Goal: Information Seeking & Learning: Learn about a topic

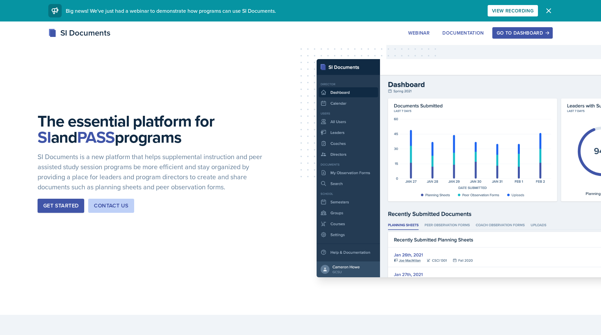
click at [511, 31] on div "Go to Dashboard" at bounding box center [523, 32] width 52 height 5
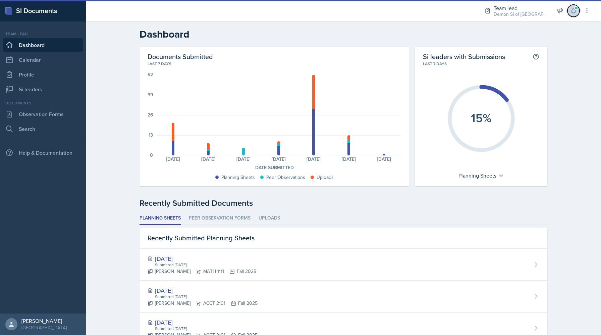
click at [573, 11] on icon at bounding box center [573, 10] width 7 height 7
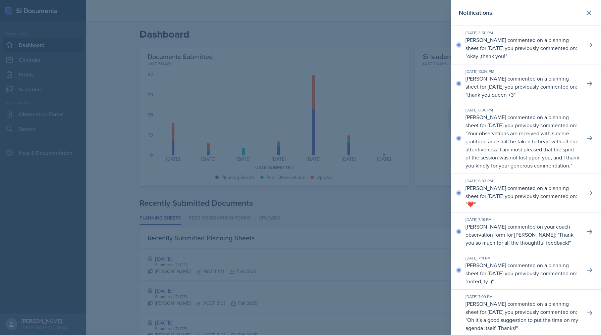
click at [357, 202] on div at bounding box center [300, 167] width 601 height 335
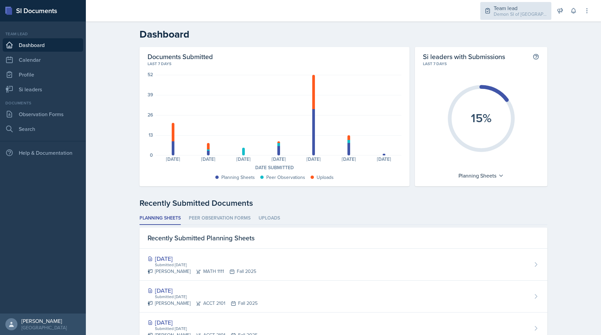
click at [498, 3] on div "Team lead Demon SI of [GEOGRAPHIC_DATA] / Fall 2025" at bounding box center [515, 11] width 71 height 18
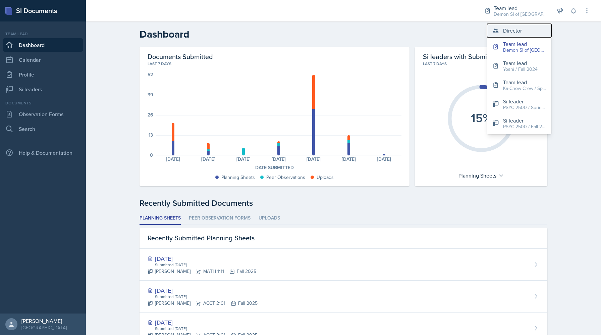
click at [493, 30] on icon at bounding box center [495, 30] width 7 height 7
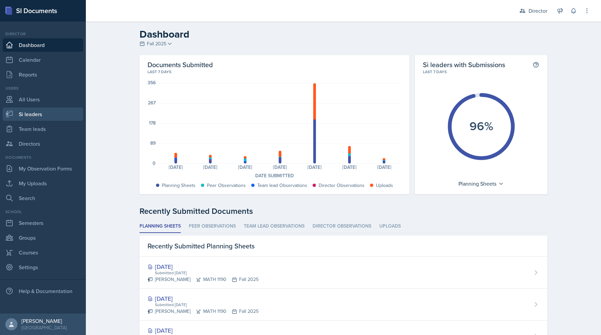
click at [36, 113] on link "Si leaders" at bounding box center [43, 113] width 80 height 13
select select "2bed604d-1099-4043-b1bc-2365e8740244"
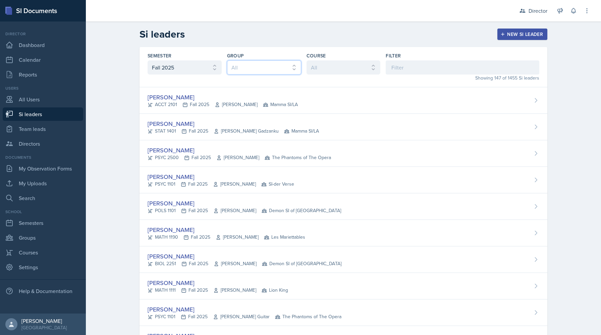
click at [249, 66] on select "All Les Mariettables Lion King Demon SI of Fleet Street Mamma SI/LA SI-der Vers…" at bounding box center [264, 67] width 74 height 14
select select "06a1a81c-2636-47b9-86df-4ce809ccfa8f"
click at [227, 60] on select "All Les Mariettables Lion King Demon SI of Fleet Street Mamma SI/LA SI-der Vers…" at bounding box center [264, 67] width 74 height 14
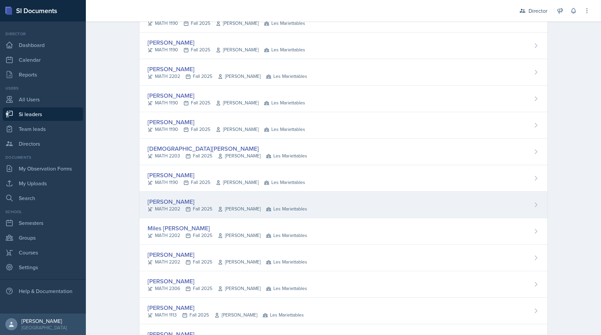
scroll to position [398, 0]
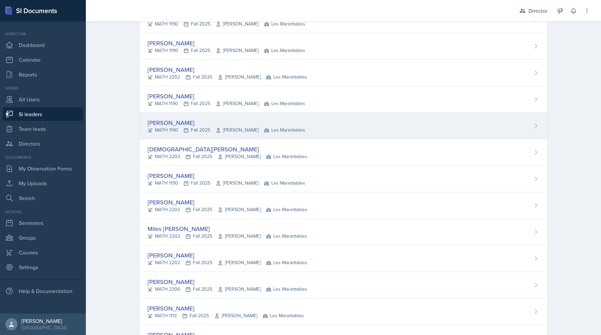
click at [176, 123] on div "[PERSON_NAME]" at bounding box center [227, 122] width 158 height 9
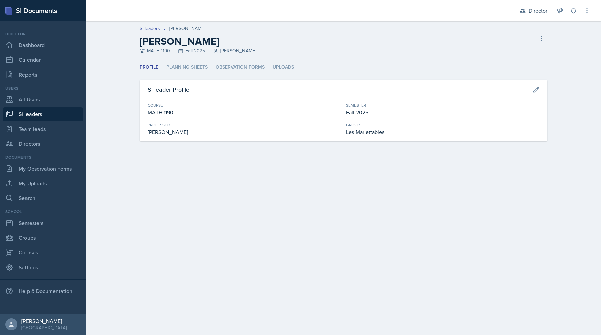
click at [189, 69] on li "Planning Sheets" at bounding box center [186, 67] width 41 height 13
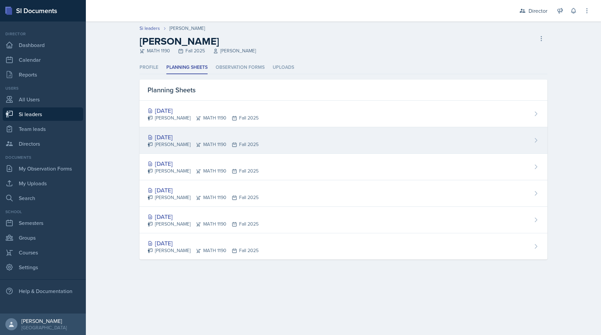
click at [276, 139] on div "[DATE] [PERSON_NAME] MATH 1190 Fall 2025" at bounding box center [343, 140] width 408 height 26
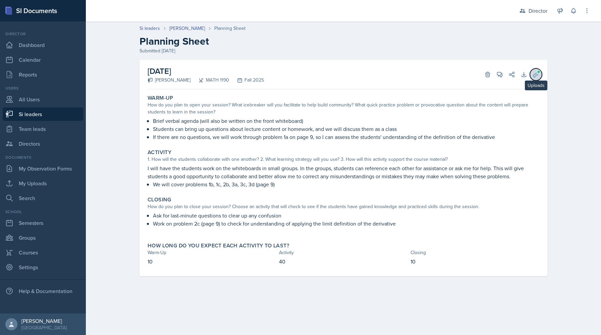
click at [538, 75] on icon at bounding box center [535, 74] width 7 height 7
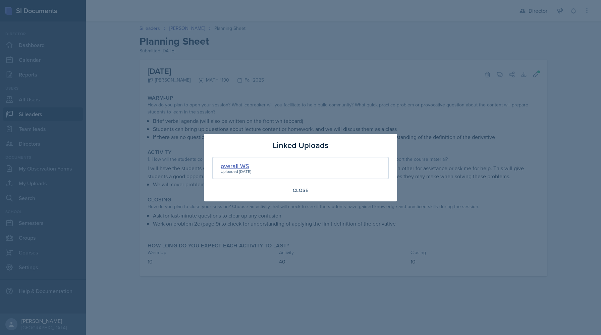
click at [233, 162] on div "overall WS" at bounding box center [236, 165] width 31 height 9
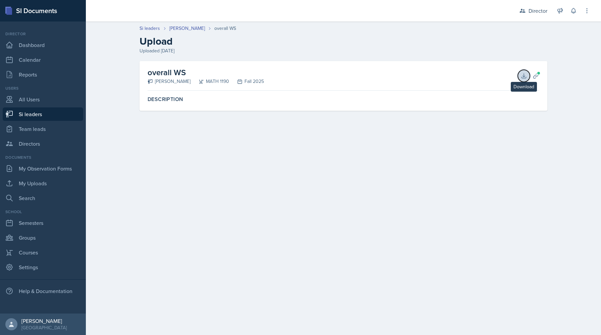
click at [525, 73] on icon at bounding box center [523, 75] width 7 height 7
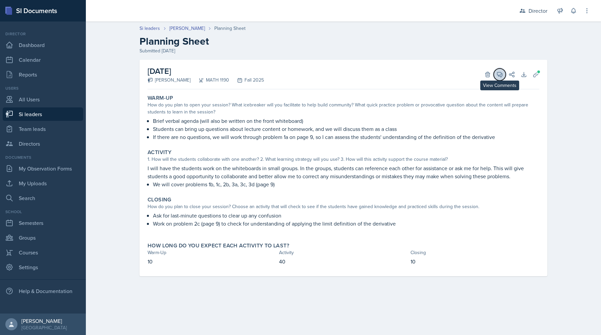
click at [499, 79] on button "View Comments" at bounding box center [500, 74] width 12 height 12
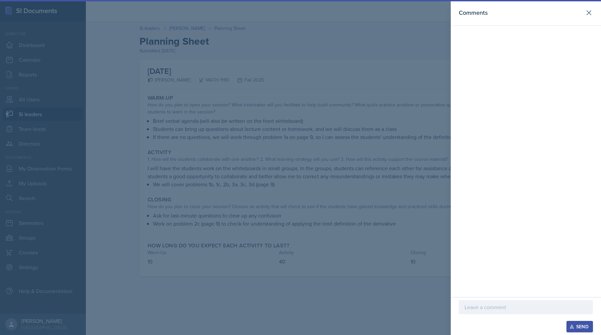
click at [475, 300] on div at bounding box center [526, 307] width 134 height 14
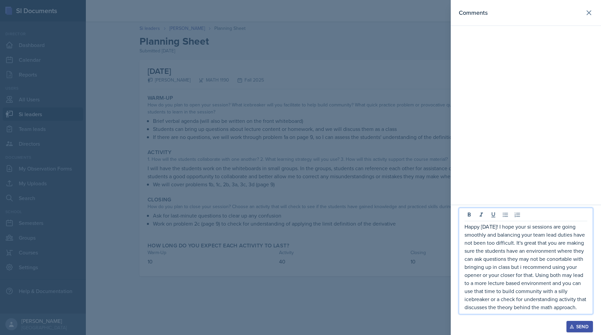
click at [403, 125] on div at bounding box center [300, 167] width 601 height 335
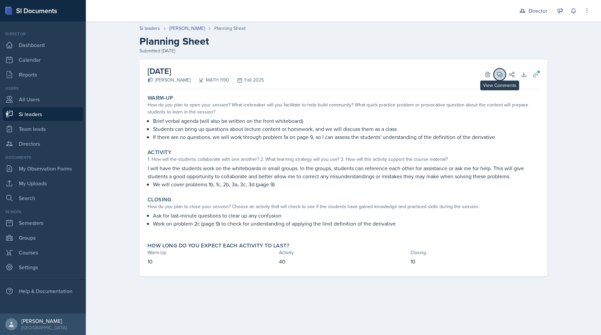
click at [496, 77] on icon at bounding box center [499, 74] width 7 height 7
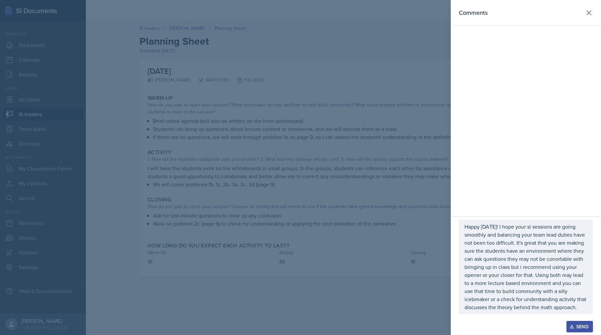
click at [487, 245] on p "Happy [DATE]! I hope your si sessions are going smoothly and balancing your tea…" at bounding box center [525, 266] width 123 height 89
click at [582, 306] on div "Open Grammarly. 3 suggestions." at bounding box center [583, 306] width 3 height 3
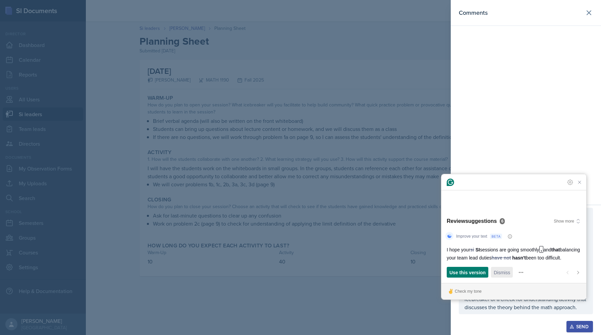
click at [505, 273] on span "Dismiss" at bounding box center [502, 272] width 16 height 7
click at [456, 272] on span "Accept" at bounding box center [457, 272] width 16 height 7
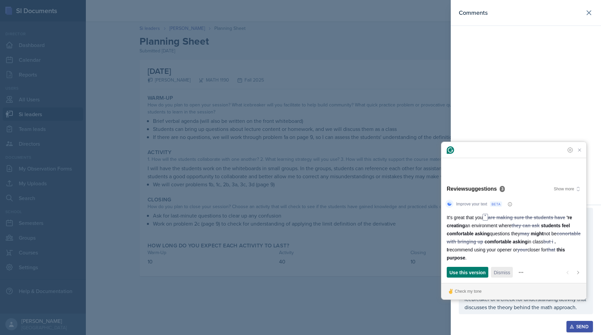
click at [502, 270] on span "Dismiss" at bounding box center [502, 272] width 16 height 7
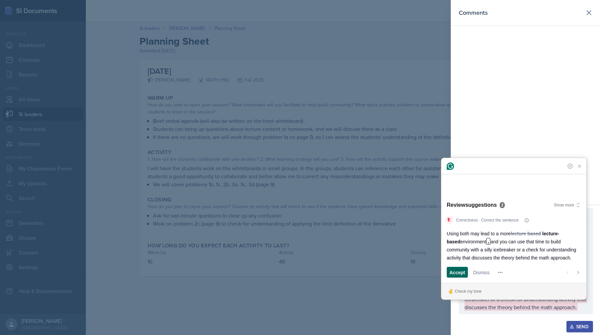
click at [459, 273] on span "Accept" at bounding box center [457, 272] width 16 height 7
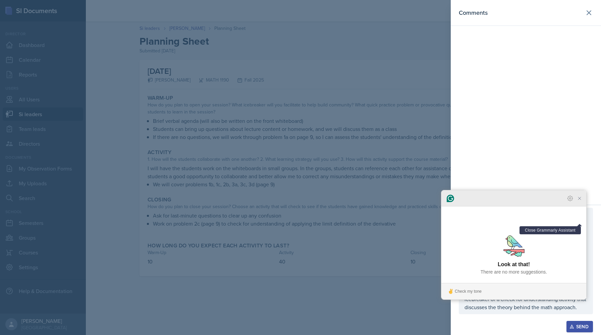
click at [578, 202] on icon "Close Grammarly Assistant" at bounding box center [579, 198] width 8 height 8
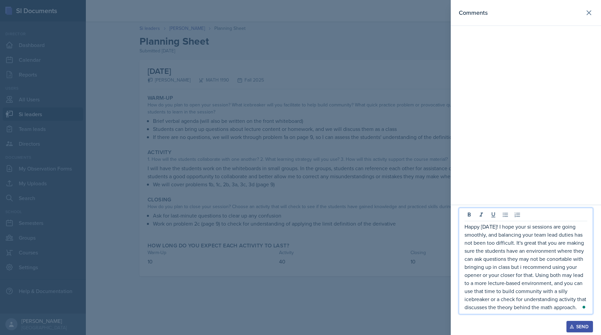
click at [523, 266] on p "Happy [DATE]! I hope your si sessions are going smoothly, and balancing your te…" at bounding box center [525, 266] width 123 height 89
click at [563, 271] on span "comfortable" at bounding box center [555, 270] width 31 height 6
click at [511, 261] on p "Happy [DATE]! I hope your si sessions are going smoothly, and balancing your te…" at bounding box center [525, 266] width 123 height 89
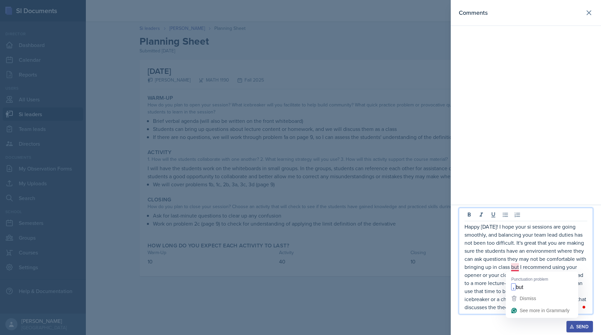
click at [514, 268] on p "Happy [DATE]! I hope your si sessions are going smoothly, and balancing your te…" at bounding box center [525, 266] width 123 height 89
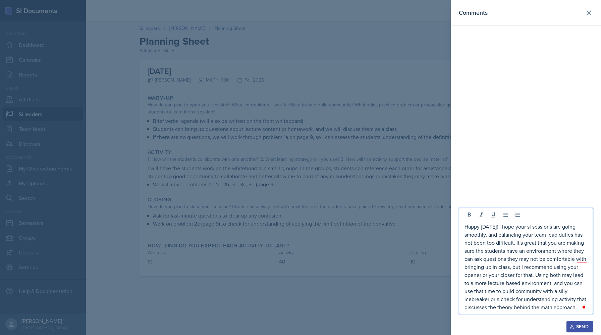
click at [560, 275] on p "Happy [DATE]! I hope your si sessions are going smoothly, and balancing your te…" at bounding box center [525, 266] width 123 height 89
click at [578, 310] on p "Happy [DATE]! I hope your si sessions are going smoothly, and balancing your te…" at bounding box center [525, 266] width 123 height 89
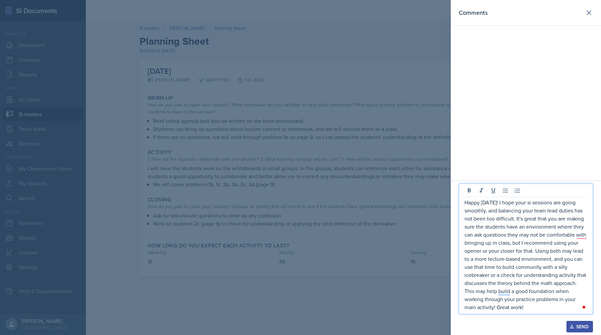
click at [582, 309] on button "Open Grammarly." at bounding box center [583, 306] width 5 height 5
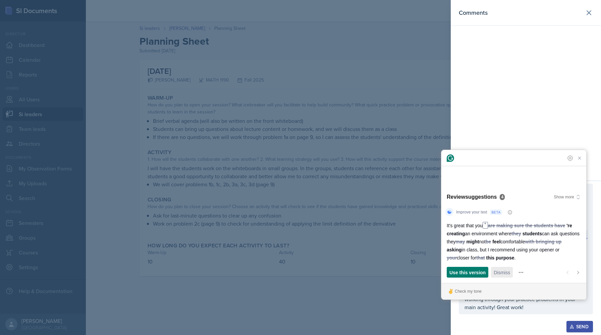
click at [503, 272] on span "Dismiss" at bounding box center [502, 272] width 16 height 7
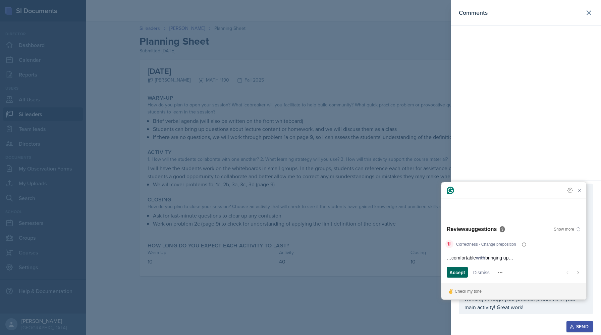
click at [456, 270] on span "Accept" at bounding box center [457, 272] width 16 height 7
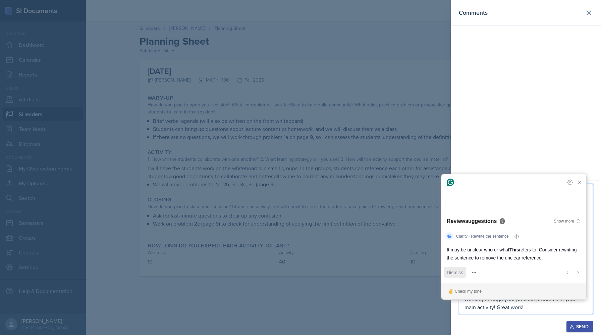
click at [451, 270] on span "Dismiss" at bounding box center [455, 272] width 16 height 7
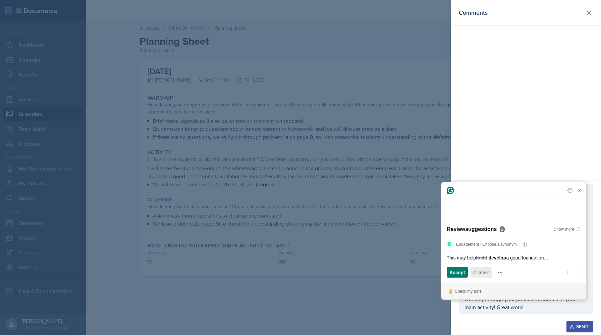
click at [474, 273] on span "Dismiss" at bounding box center [481, 272] width 16 height 7
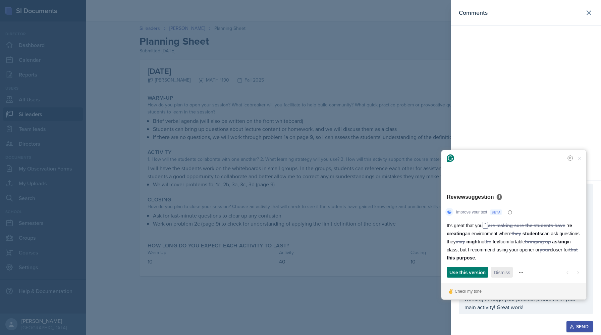
click at [498, 269] on span "Dismiss" at bounding box center [502, 272] width 16 height 7
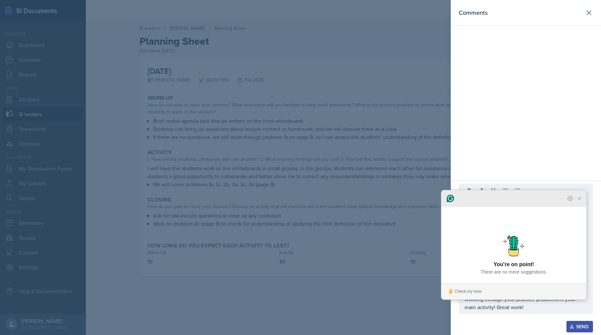
click at [580, 199] on icon "Close Grammarly Assistant" at bounding box center [579, 198] width 3 height 3
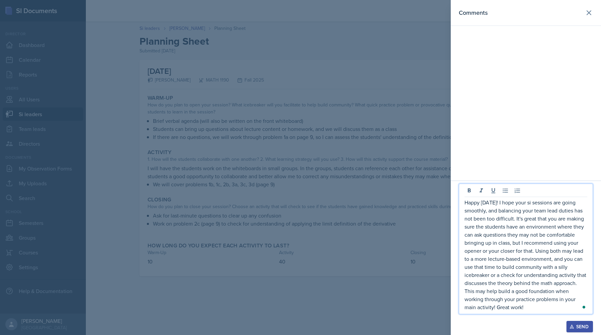
drag, startPoint x: 532, startPoint y: 303, endPoint x: 479, endPoint y: 59, distance: 249.7
click at [479, 59] on div "Comments Happy [DATE]! I hope your si sessions are going smoothly, and balancin…" at bounding box center [526, 167] width 150 height 335
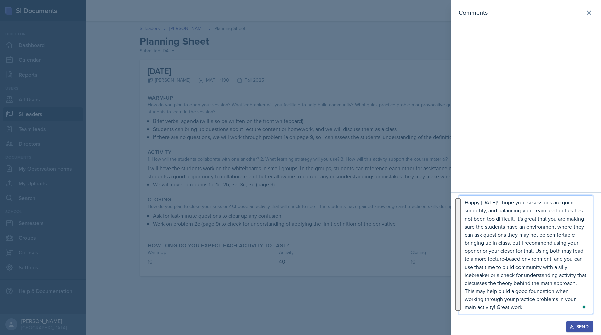
copy p "Happy [DATE]! I hope your si sessions are going smoothly, and balancing your te…"
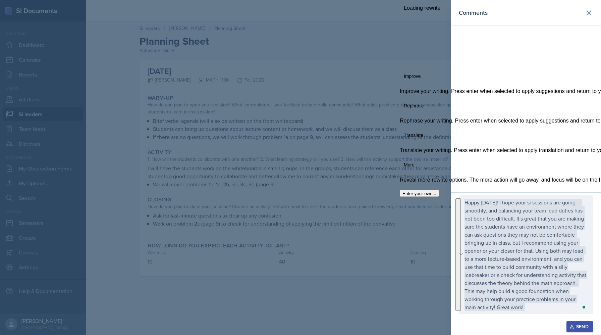
click at [460, 244] on button "See rewrite suggestions" at bounding box center [457, 254] width 5 height 112
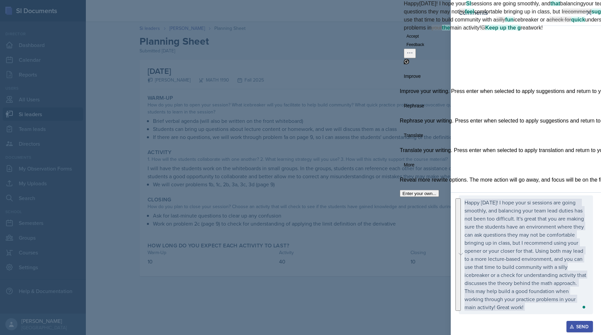
click at [421, 40] on button "Accept" at bounding box center [413, 36] width 18 height 8
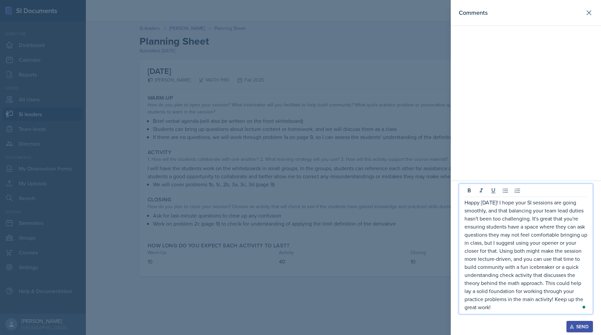
drag, startPoint x: 504, startPoint y: 305, endPoint x: 495, endPoint y: 109, distance: 195.7
click at [495, 109] on div "Comments Happy [DATE]! I hope your SI sessions are going smoothly, and that bal…" at bounding box center [526, 167] width 150 height 335
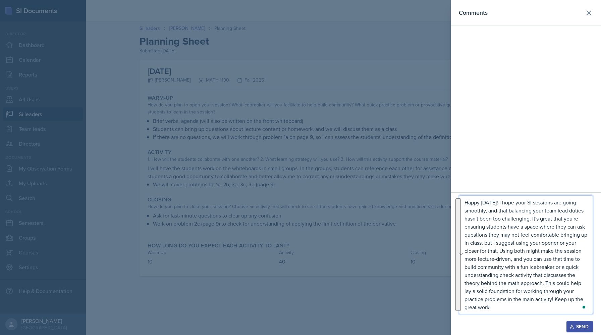
copy p "Happy [DATE]! I hope your SI sessions are going smoothly, and that balancing yo…"
click at [530, 218] on p "Happy [DATE]! I hope your SI sessions are going smoothly, and that balancing yo…" at bounding box center [525, 254] width 123 height 113
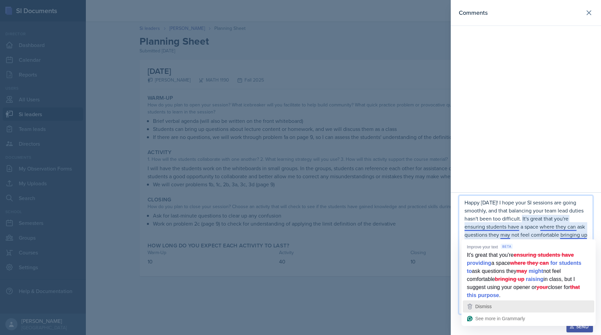
click at [507, 309] on div "Dismiss" at bounding box center [528, 306] width 125 height 10
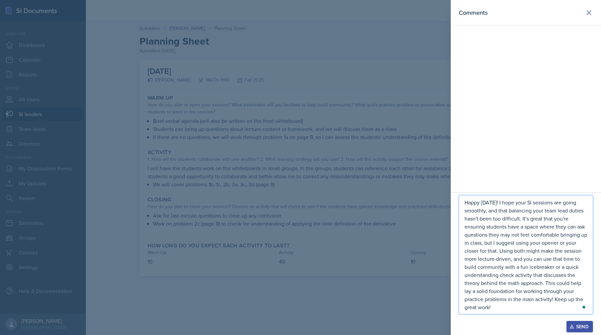
click at [483, 227] on p "Happy [DATE]! I hope your SI sessions are going smoothly, and that balancing yo…" at bounding box center [525, 254] width 123 height 113
click at [520, 228] on p "Happy [DATE]! I hope your SI sessions are going smoothly, and that balancing yo…" at bounding box center [525, 254] width 123 height 113
drag, startPoint x: 501, startPoint y: 310, endPoint x: 474, endPoint y: 191, distance: 122.2
click at [474, 191] on div "Comments Happy [DATE]! I hope your SI sessions are going smoothly, and that bal…" at bounding box center [526, 167] width 150 height 335
click at [546, 272] on p "Happy [DATE]! I hope your SI sessions are going smoothly, and that balancing yo…" at bounding box center [525, 254] width 123 height 113
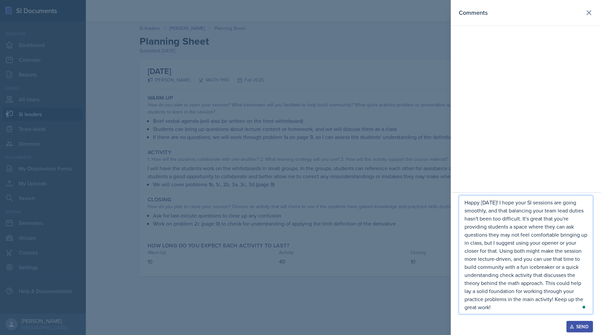
click at [584, 308] on div "Open Grammarly." at bounding box center [584, 307] width 4 height 4
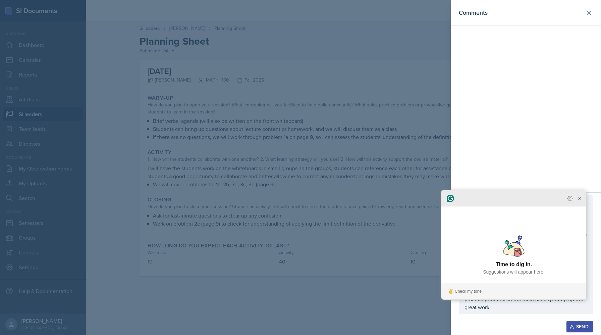
click at [578, 201] on icon "Close Grammarly Assistant" at bounding box center [579, 197] width 5 height 5
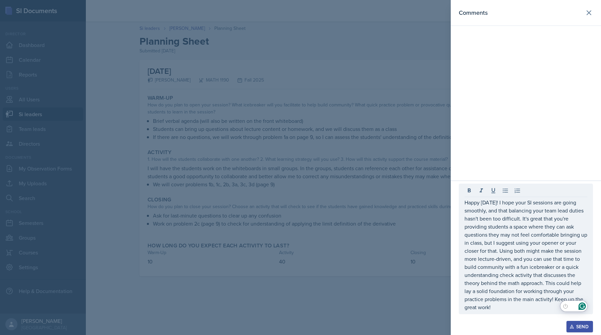
drag, startPoint x: 498, startPoint y: 313, endPoint x: 489, endPoint y: 197, distance: 116.0
click at [489, 197] on div "Happy [DATE]! I hope your SI sessions are going smoothly, and that balancing yo…" at bounding box center [526, 248] width 134 height 130
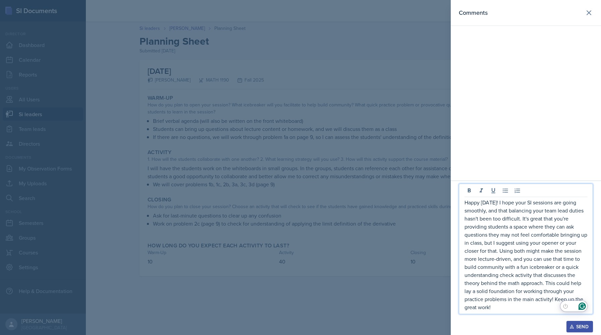
click at [489, 197] on div "Happy [DATE]! I hope your SI sessions are going smoothly, and that balancing yo…" at bounding box center [526, 248] width 134 height 130
click at [488, 290] on p "Happy [DATE]! I hope your SI sessions are going smoothly, and that balancing yo…" at bounding box center [525, 254] width 123 height 113
drag, startPoint x: 500, startPoint y: 309, endPoint x: 456, endPoint y: 176, distance: 140.2
click at [456, 176] on div "Comments Happy [DATE]! I hope your SI sessions are going smoothly, and that bal…" at bounding box center [526, 167] width 150 height 335
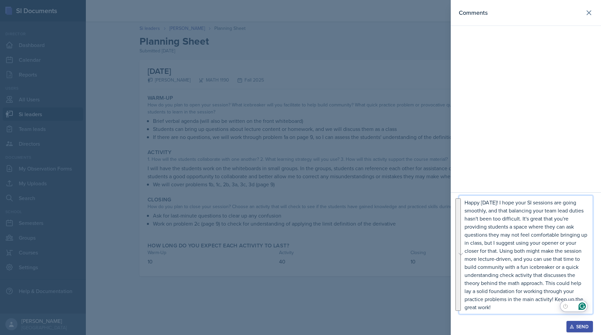
copy p "Happy [DATE]! I hope your SI sessions are going smoothly, and that balancing yo…"
click at [575, 325] on div "Send" at bounding box center [580, 326] width 18 height 5
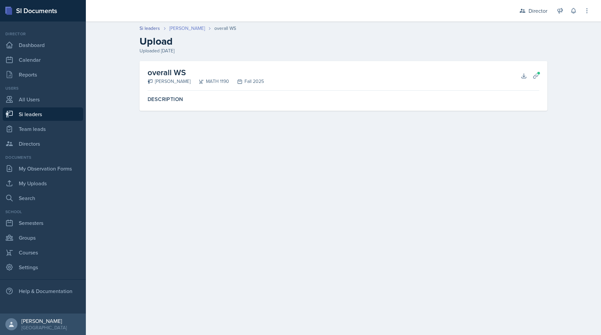
click at [183, 28] on link "[PERSON_NAME]" at bounding box center [187, 28] width 36 height 7
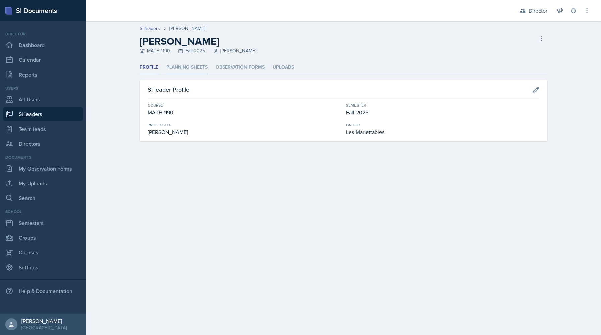
click at [181, 70] on li "Planning Sheets" at bounding box center [186, 67] width 41 height 13
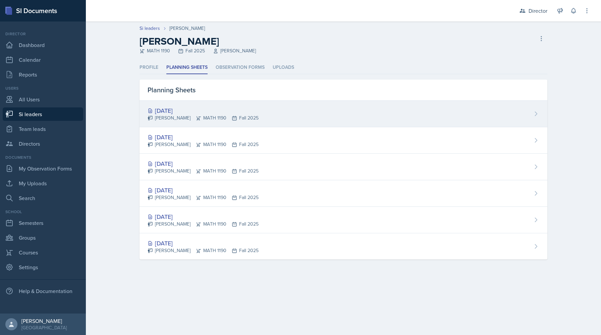
click at [192, 118] on div "[PERSON_NAME] MATH 1190 Fall 2025" at bounding box center [203, 117] width 111 height 7
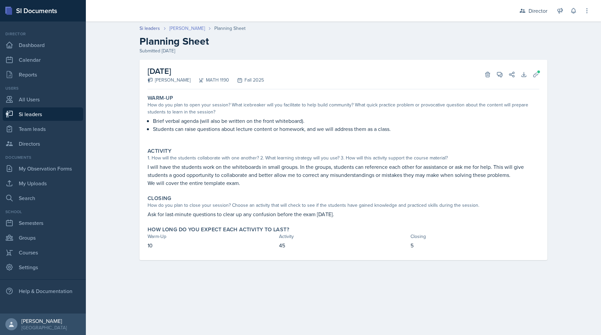
click at [175, 27] on link "[PERSON_NAME]" at bounding box center [187, 28] width 36 height 7
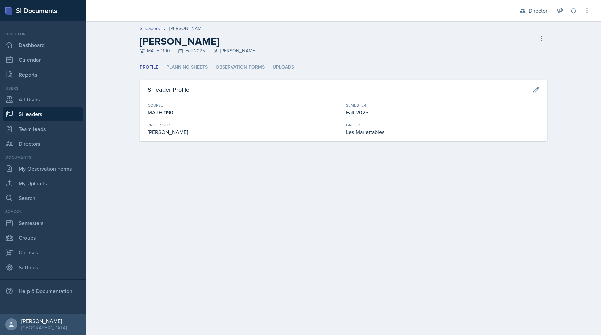
click at [190, 72] on li "Planning Sheets" at bounding box center [186, 67] width 41 height 13
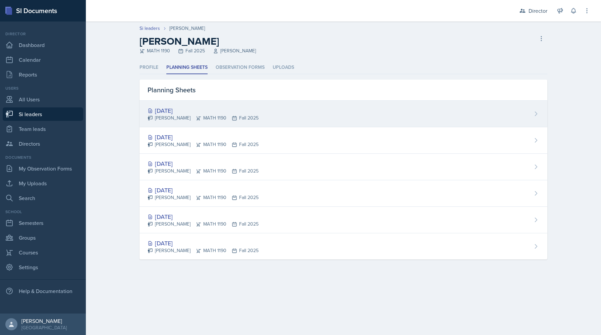
click at [196, 118] on icon at bounding box center [198, 117] width 5 height 5
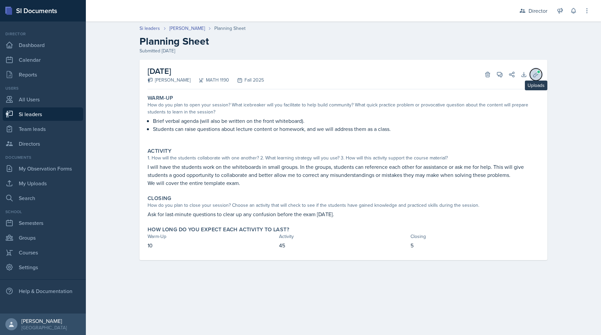
click at [540, 74] on button "Uploads" at bounding box center [536, 74] width 12 height 12
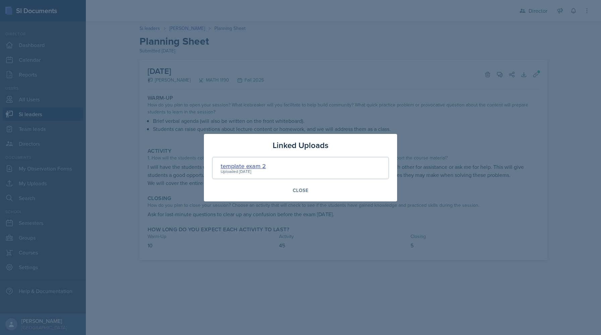
click at [250, 167] on div "template exam 2" at bounding box center [243, 165] width 45 height 9
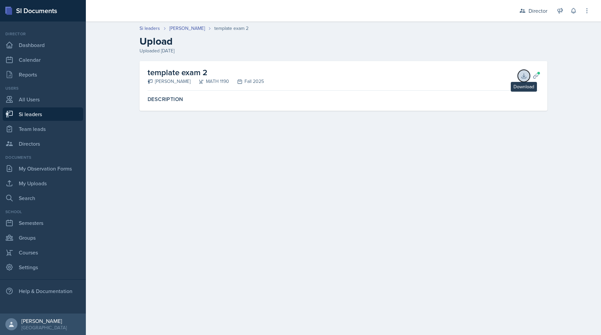
click at [523, 76] on icon at bounding box center [523, 75] width 4 height 4
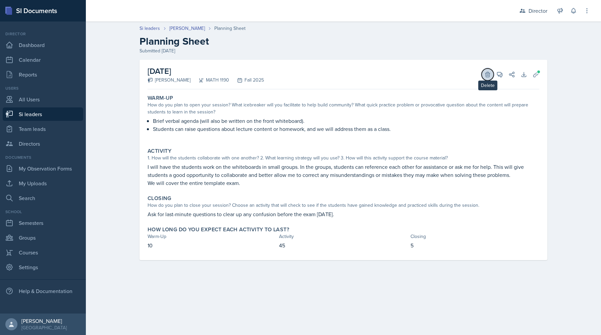
click at [483, 76] on button "Delete" at bounding box center [487, 74] width 12 height 12
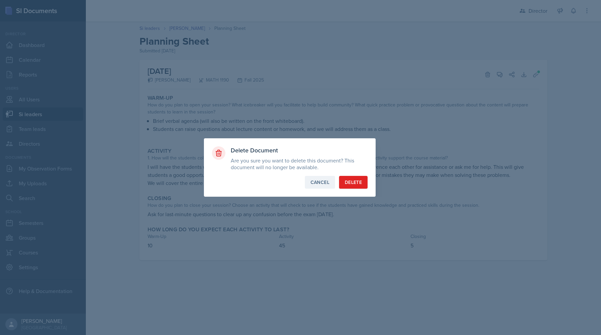
click at [314, 184] on div "Cancel" at bounding box center [319, 182] width 19 height 7
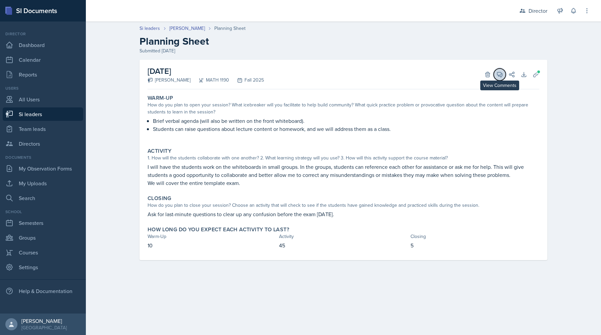
click at [499, 71] on icon at bounding box center [499, 74] width 7 height 7
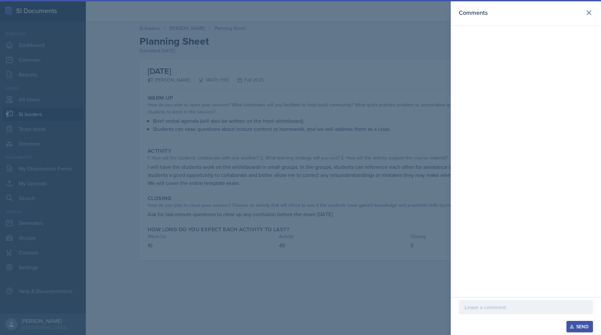
click at [315, 156] on div at bounding box center [300, 167] width 601 height 335
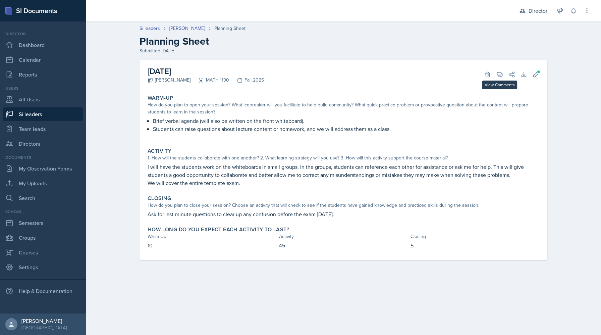
click at [499, 82] on div "September 12th, 2025 Kris Prasad MATH 1190 Fall 2025 Delete View Comments Comme…" at bounding box center [344, 75] width 392 height 30
click at [499, 77] on icon at bounding box center [499, 74] width 7 height 7
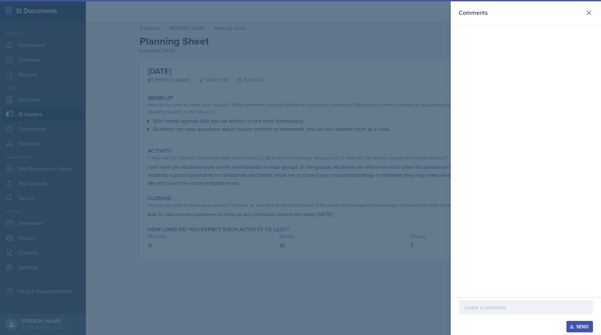
click at [492, 302] on div at bounding box center [526, 307] width 134 height 14
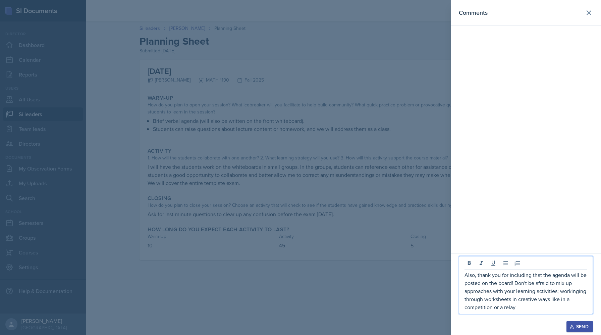
click at [573, 300] on p "Also, thank you for including that the agenda will be posted on the board! Don'…" at bounding box center [525, 291] width 123 height 40
click at [552, 302] on p "Also, thank you for including that the agenda will be posted on the board! Don'…" at bounding box center [525, 291] width 123 height 40
click at [542, 308] on p "Also, thank you for including that the agenda will be posted on the board! Don'…" at bounding box center [525, 291] width 123 height 40
click at [399, 220] on div at bounding box center [300, 167] width 601 height 335
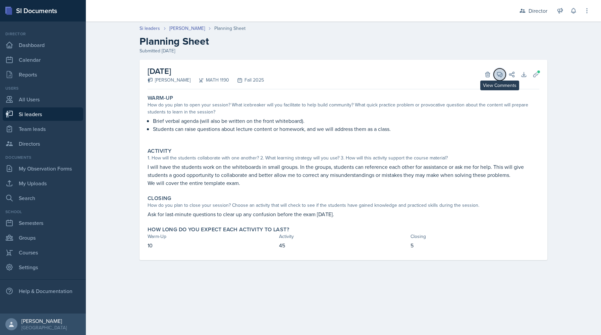
click at [500, 73] on icon at bounding box center [499, 74] width 7 height 7
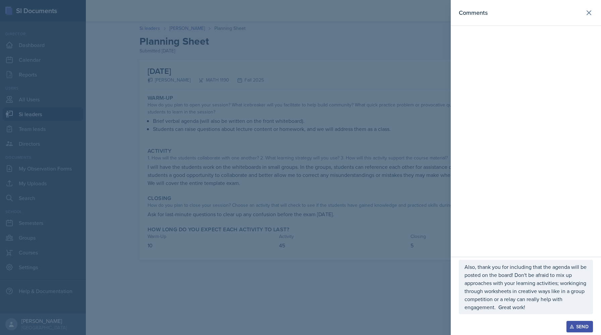
click at [526, 299] on p "Also, thank you for including that the agenda will be posted on the board! Don'…" at bounding box center [525, 287] width 123 height 48
click at [581, 307] on div "1" at bounding box center [581, 305] width 7 height 7
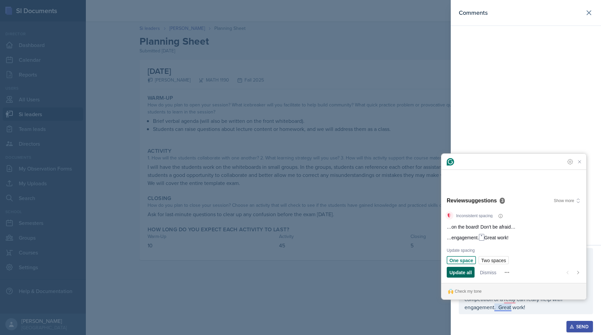
click at [463, 273] on span "Update all" at bounding box center [460, 272] width 22 height 7
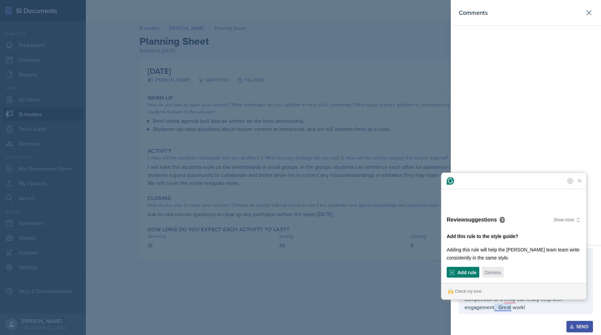
click at [489, 273] on span "Dismiss" at bounding box center [492, 272] width 16 height 7
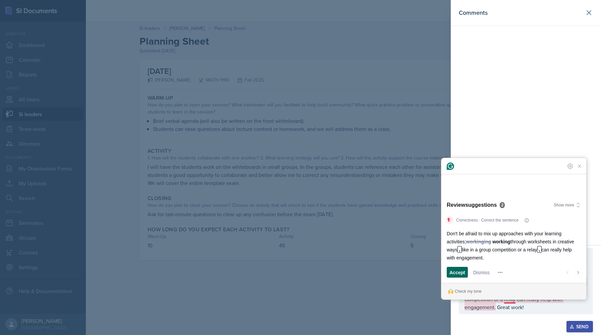
click at [460, 275] on span "Accept" at bounding box center [457, 272] width 16 height 7
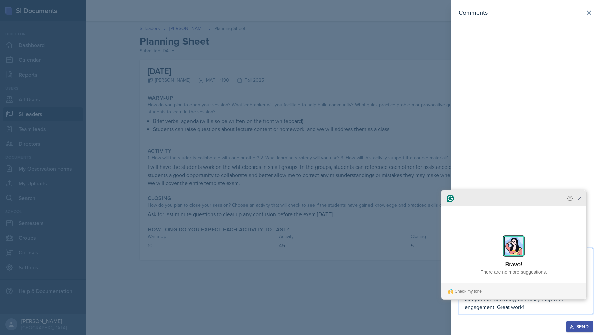
click at [583, 202] on icon "Close Grammarly Assistant" at bounding box center [579, 198] width 8 height 8
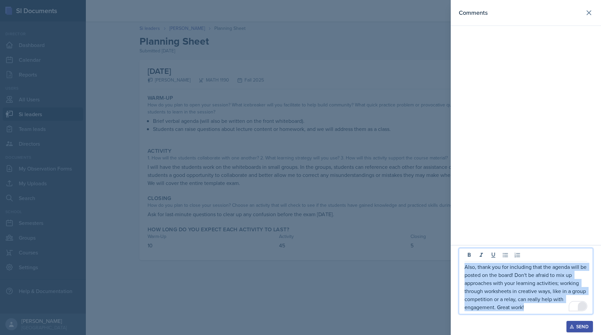
drag, startPoint x: 537, startPoint y: 307, endPoint x: 453, endPoint y: 250, distance: 101.1
click at [454, 250] on div "Also, thank you for including that the agenda will be posted on the board! Don'…" at bounding box center [526, 290] width 150 height 90
copy p "Also, thank you for including that the agenda will be posted on the board! Don'…"
click at [579, 330] on button "Send" at bounding box center [579, 326] width 26 height 11
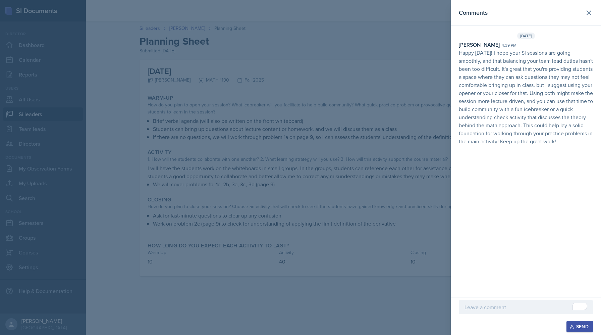
click at [212, 231] on div at bounding box center [300, 167] width 601 height 335
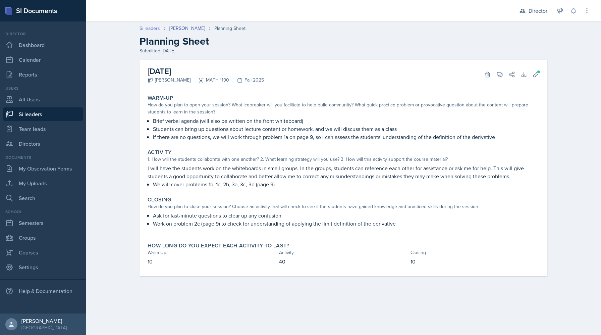
click at [154, 27] on link "Si leaders" at bounding box center [149, 28] width 20 height 7
select select "2bed604d-1099-4043-b1bc-2365e8740244"
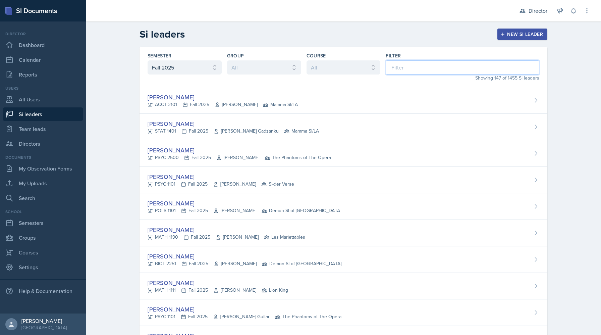
click at [419, 68] on input at bounding box center [463, 67] width 154 height 14
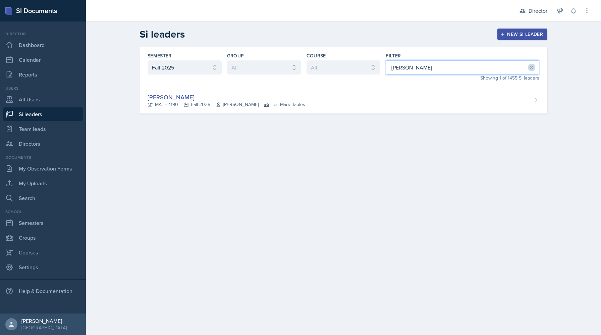
type input "ethan"
click at [203, 82] on div "Semester All Fall 2025 Summer 2025 Spring 2025 Fall 2024 Summer 2024 Spring 202…" at bounding box center [343, 67] width 408 height 40
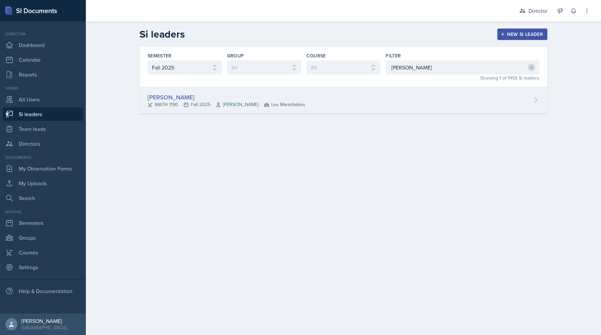
click at [202, 92] on div "Ethan Macdonald MATH 1190 Fall 2025 Rebecca Shi Les Mariettables" at bounding box center [343, 100] width 408 height 26
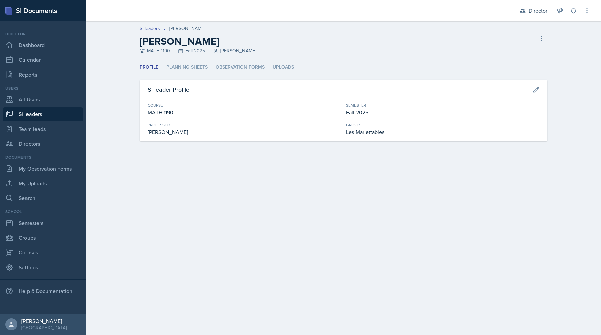
click at [187, 67] on li "Planning Sheets" at bounding box center [186, 67] width 41 height 13
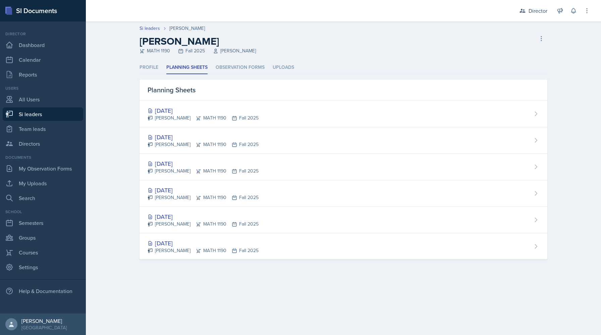
click at [49, 117] on link "Si leaders" at bounding box center [43, 113] width 80 height 13
select select "2bed604d-1099-4043-b1bc-2365e8740244"
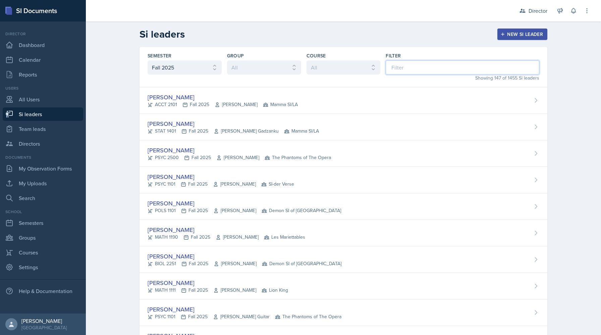
click at [433, 63] on input at bounding box center [463, 67] width 154 height 14
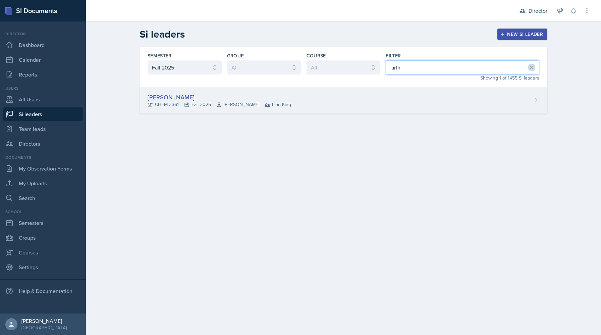
type input "arth"
click at [252, 101] on div "CHEM 3361 Fall 2025 Daniela Tapu Lion King" at bounding box center [219, 104] width 143 height 7
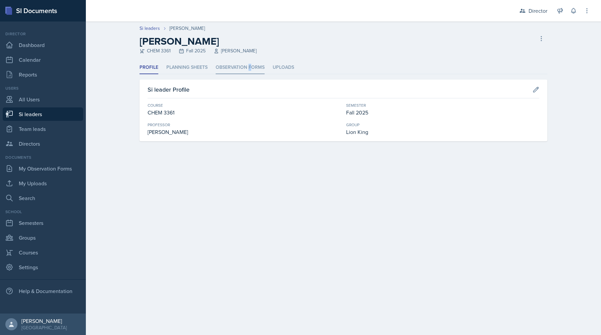
click at [249, 69] on li "Observation Forms" at bounding box center [240, 67] width 49 height 13
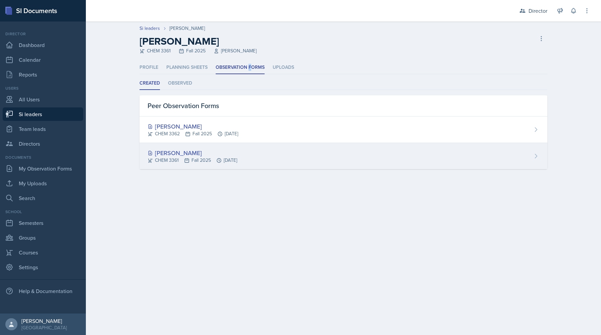
click at [193, 162] on div "CHEM 3361 Fall 2025 Sep 5th, 2025" at bounding box center [193, 160] width 90 height 7
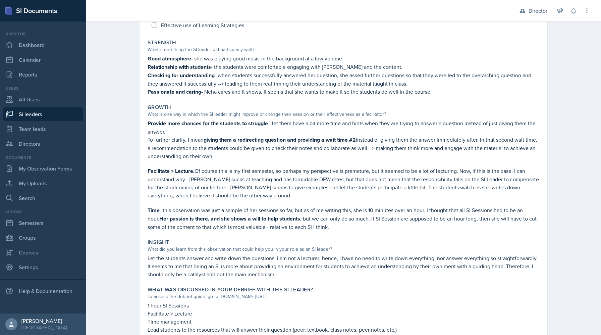
scroll to position [114, 0]
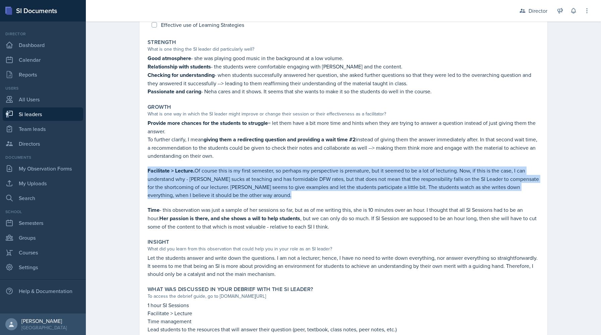
drag, startPoint x: 247, startPoint y: 200, endPoint x: 139, endPoint y: 171, distance: 111.8
click at [139, 171] on div "Neha Prabakaran Arthur Pena Aguilar September 5th, 2025 Delete View Comments Co…" at bounding box center [343, 161] width 429 height 430
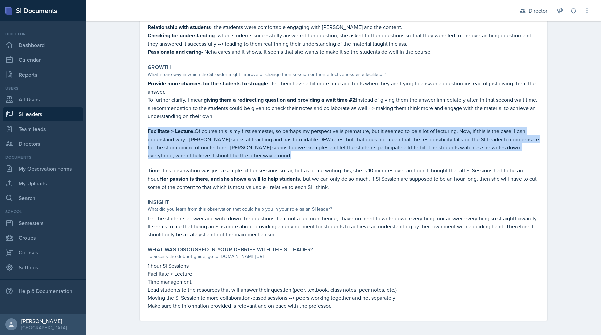
scroll to position [152, 0]
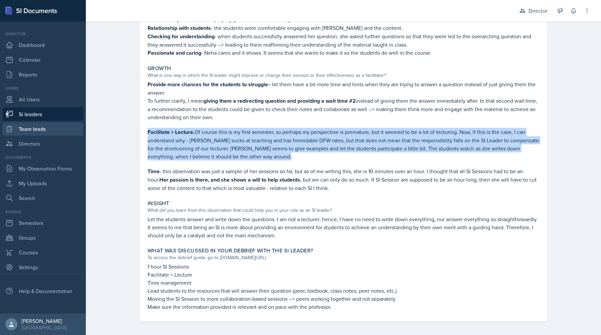
click at [32, 130] on link "Team leads" at bounding box center [43, 128] width 80 height 13
select select "2bed604d-1099-4043-b1bc-2365e8740244"
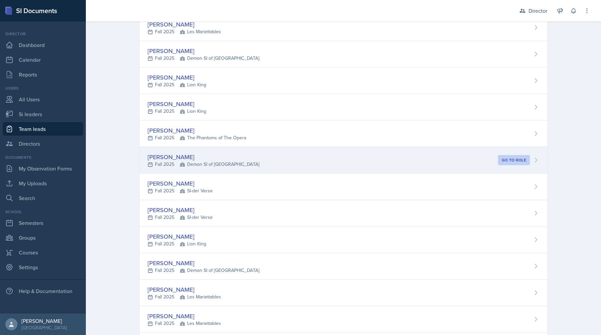
click at [208, 164] on span "Demon SI of [GEOGRAPHIC_DATA]" at bounding box center [219, 164] width 79 height 7
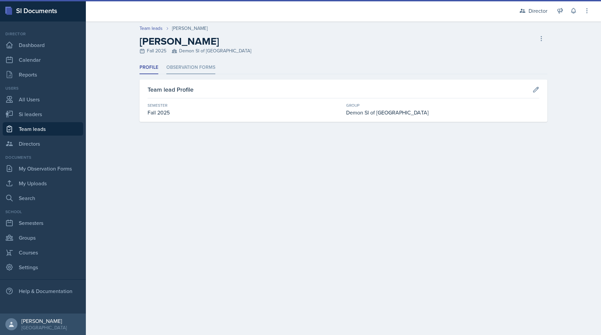
click at [197, 70] on li "Observation Forms" at bounding box center [190, 67] width 49 height 13
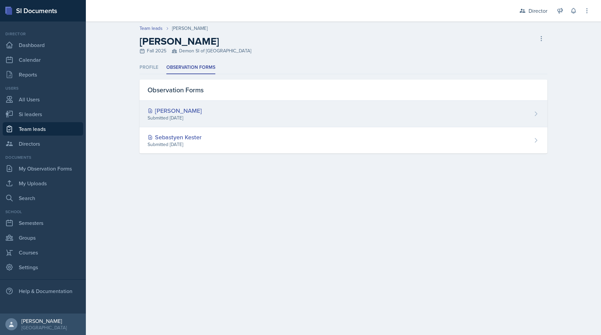
click at [214, 110] on div "Neha Prabakaran Submitted Sep 5th, 2025" at bounding box center [343, 114] width 408 height 26
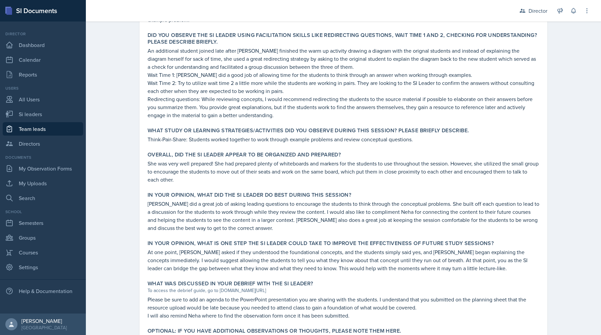
scroll to position [265, 0]
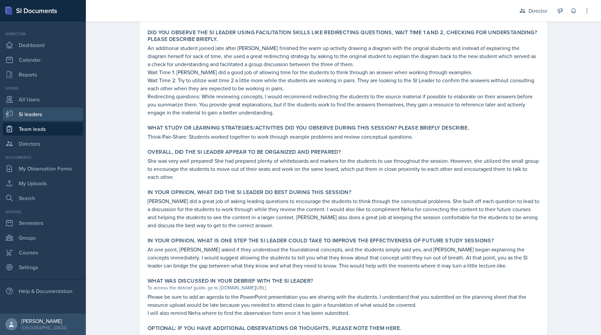
click at [48, 110] on link "Si leaders" at bounding box center [43, 113] width 80 height 13
select select "2bed604d-1099-4043-b1bc-2365e8740244"
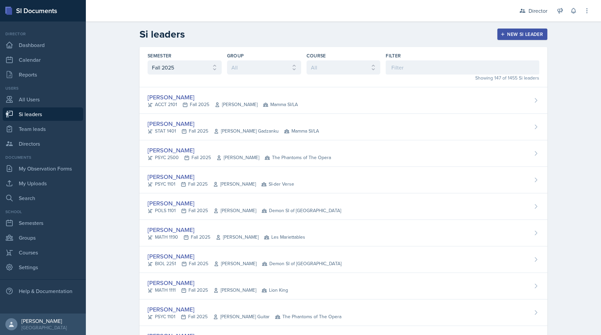
click at [424, 76] on div "Showing 147 of 1455 Si leaders" at bounding box center [463, 77] width 154 height 7
click at [423, 73] on input at bounding box center [463, 67] width 154 height 14
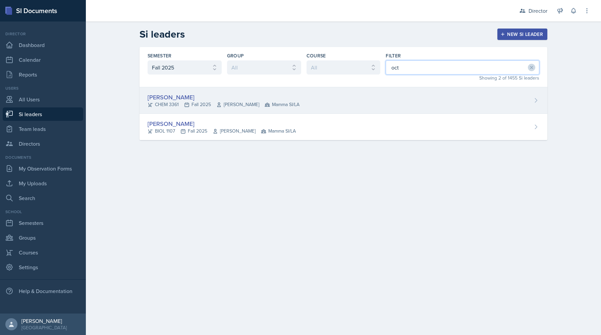
type input "oct"
click at [300, 92] on div "Octavia Kaham CHEM 3361 Fall 2025 Jack Duff Mamma SI/LA" at bounding box center [343, 100] width 408 height 26
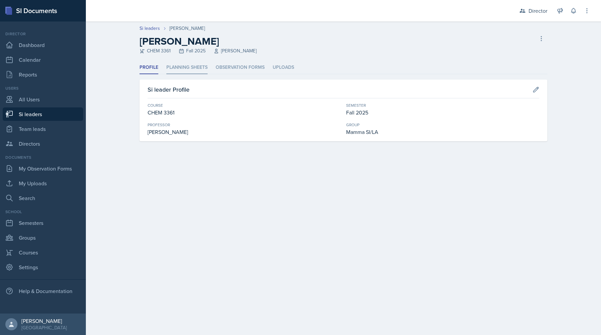
click at [192, 67] on li "Planning Sheets" at bounding box center [186, 67] width 41 height 13
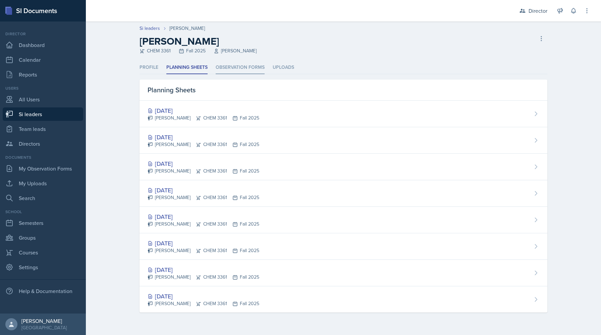
click at [225, 63] on li "Observation Forms" at bounding box center [240, 67] width 49 height 13
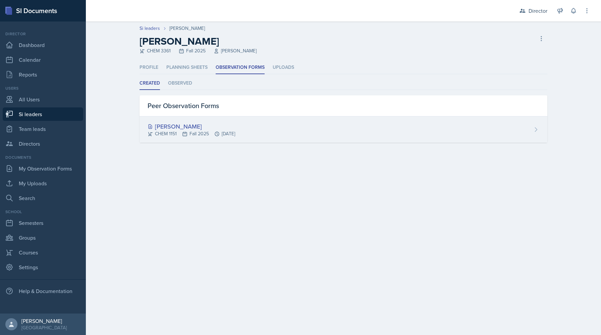
click at [208, 127] on div "[PERSON_NAME]" at bounding box center [192, 126] width 88 height 9
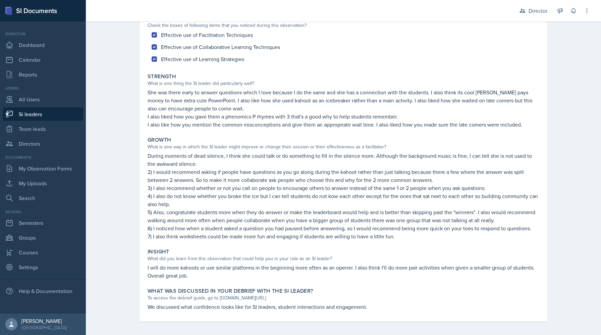
scroll to position [82, 0]
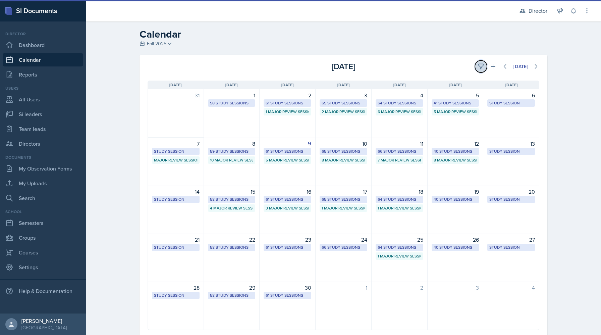
click at [478, 66] on icon at bounding box center [480, 66] width 7 height 7
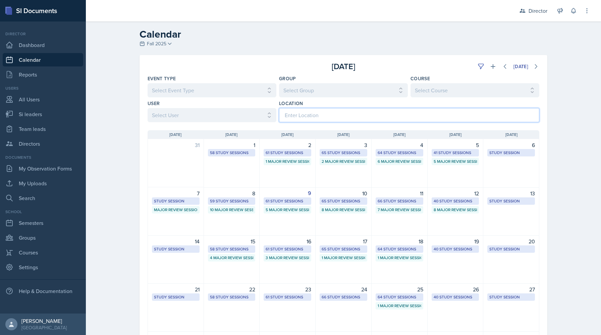
click at [410, 113] on input at bounding box center [409, 115] width 260 height 14
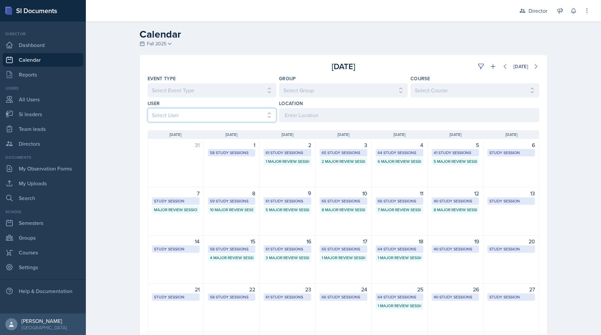
click at [231, 114] on select "Select User All Abeer Kayser Aditya Chauhan Aissa Sylla Alberto Di Stanislao Al…" at bounding box center [212, 115] width 129 height 14
select select "15c94e0d-cc7c-4360-962a-1f43fb41d6d1"
click at [148, 108] on select "Select User All Abeer Kayser Aditya Chauhan Aissa Sylla Alberto Di Stanislao Al…" at bounding box center [212, 115] width 129 height 14
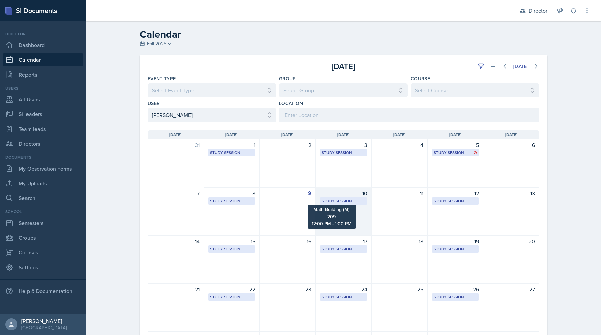
click at [338, 199] on div "Study Session" at bounding box center [344, 201] width 44 height 6
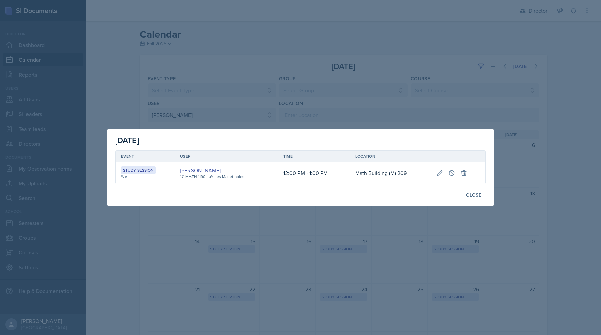
click at [259, 284] on div at bounding box center [300, 167] width 601 height 335
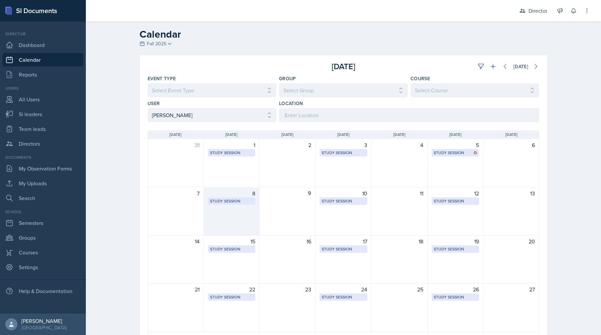
click at [214, 197] on div "Study Session Math Building (M) D209 12:00 PM - 1:00 PM" at bounding box center [232, 200] width 48 height 7
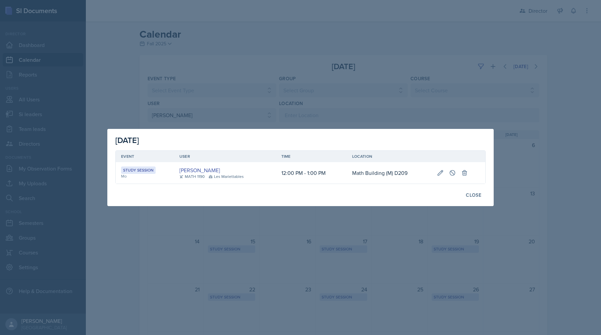
click at [214, 258] on div at bounding box center [300, 167] width 601 height 335
